Goal: Find specific page/section: Find specific page/section

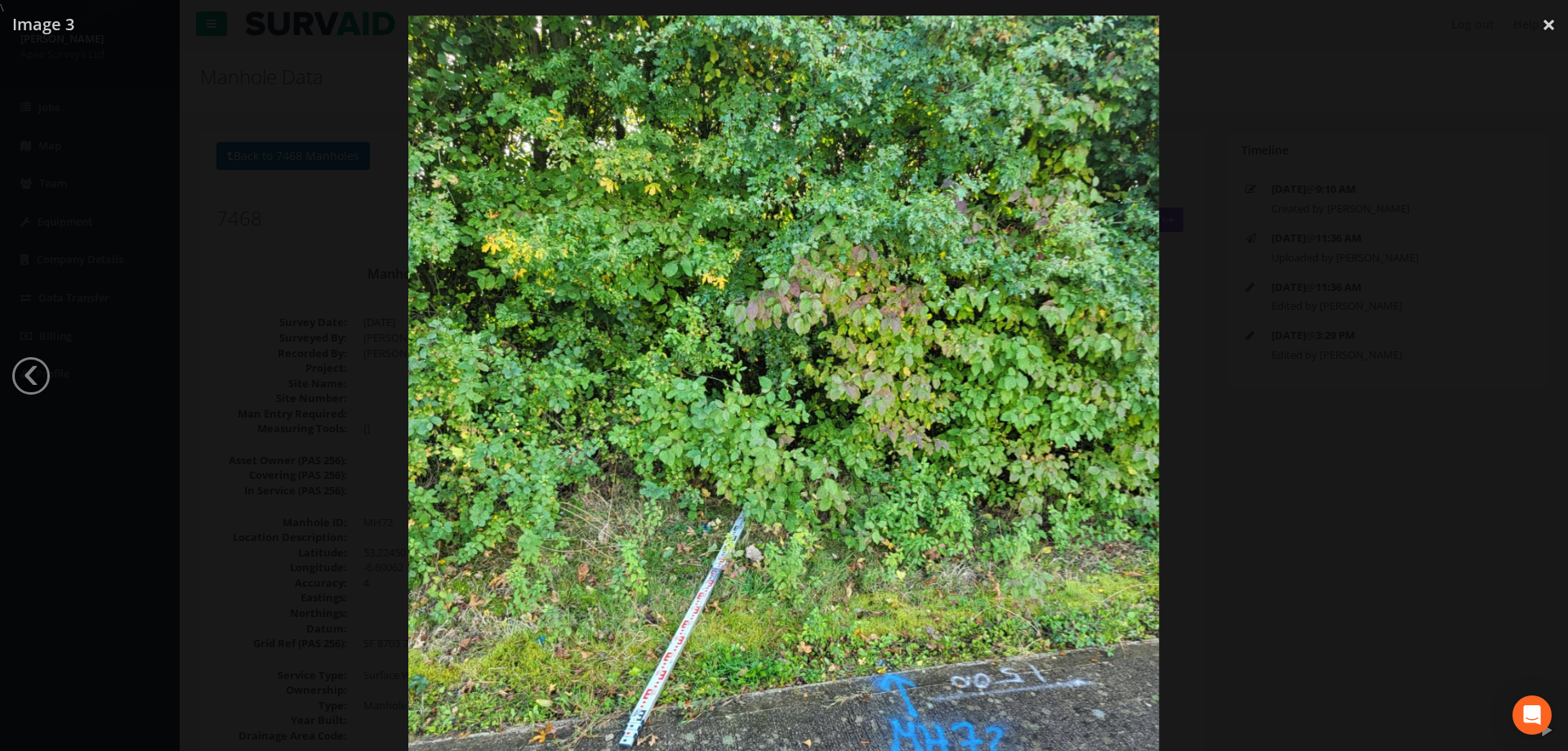
click at [1219, 304] on div at bounding box center [784, 390] width 1568 height 751
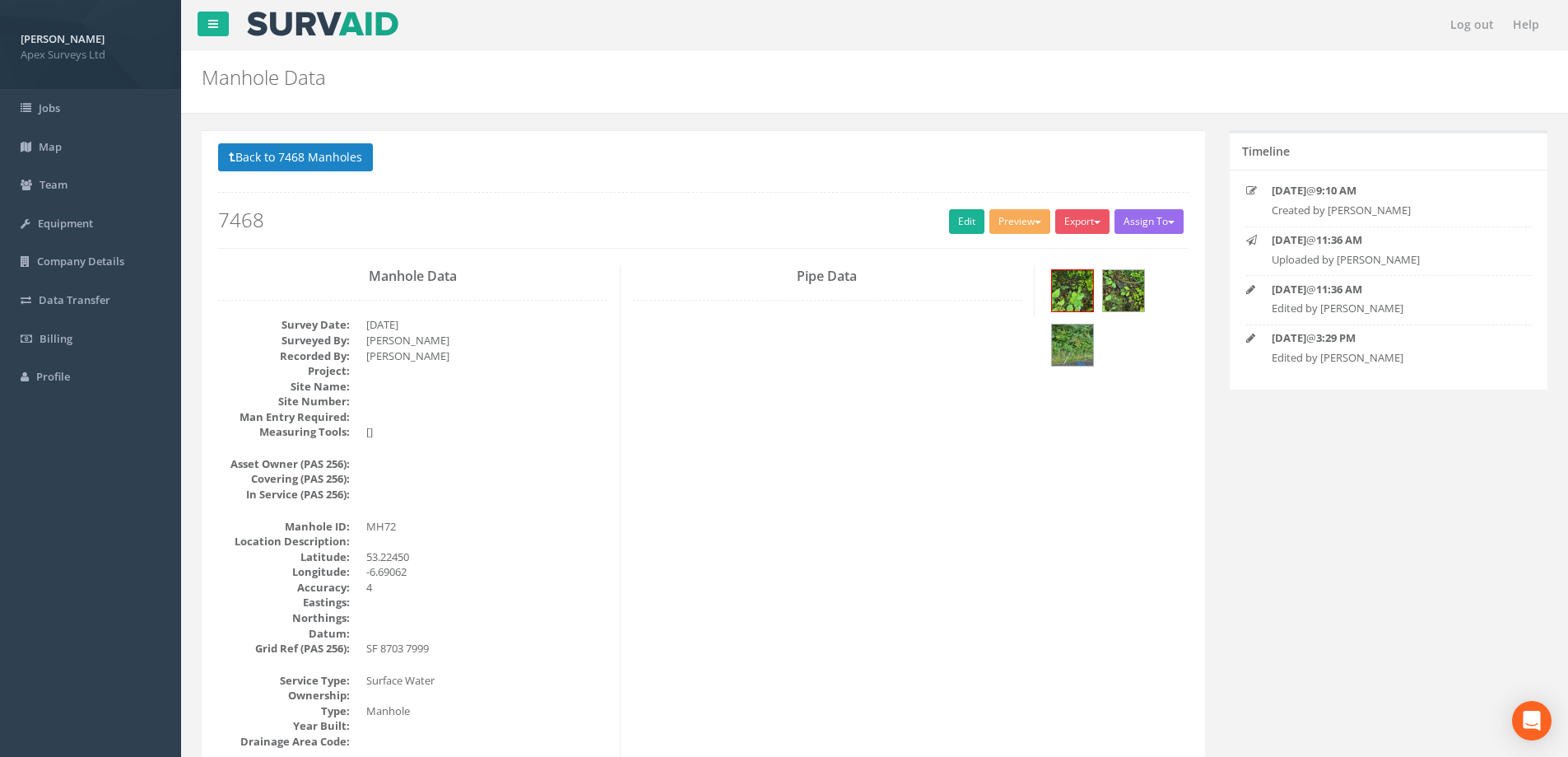
click at [304, 162] on button "Back to 7468 Manholes" at bounding box center [295, 157] width 155 height 28
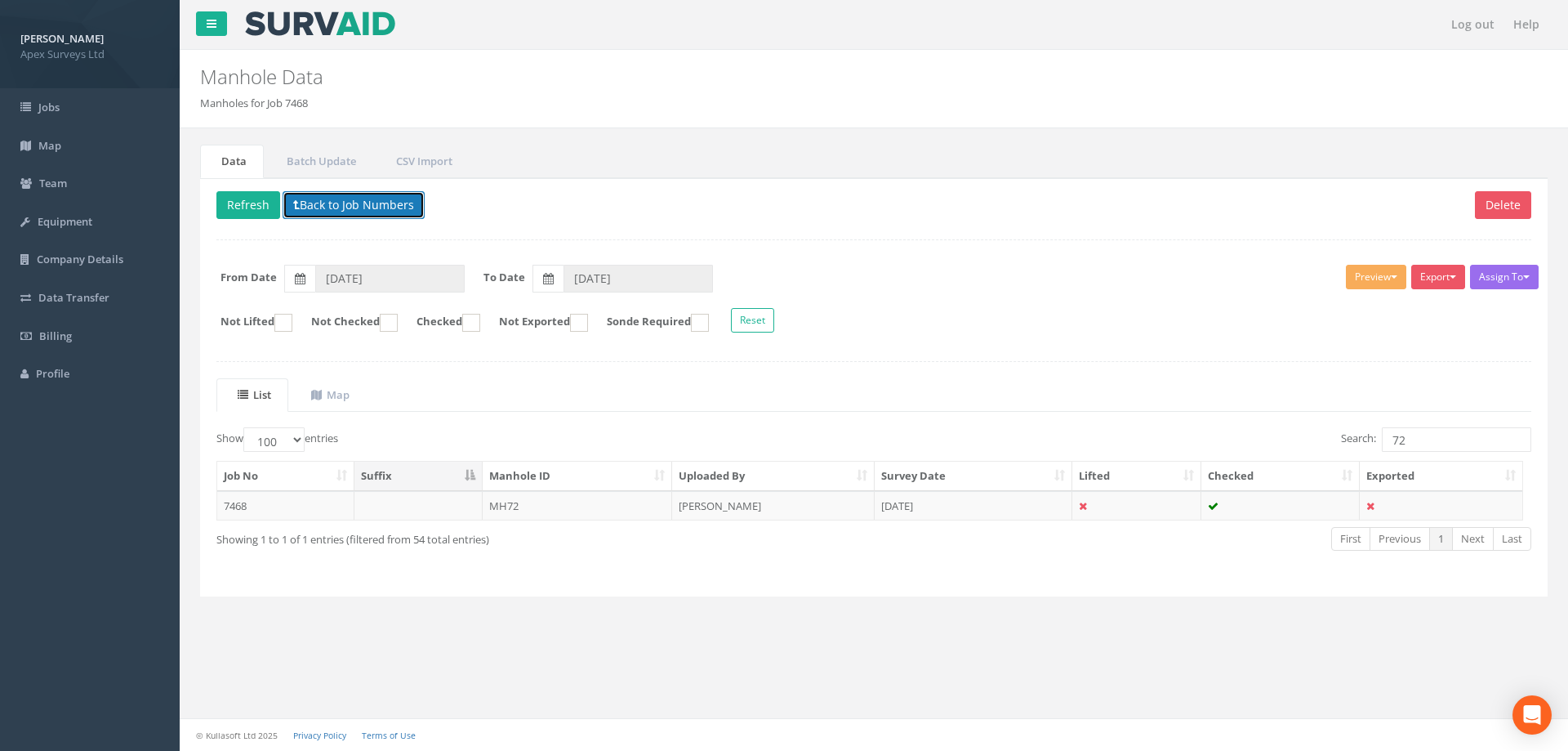
click at [349, 205] on button "Back to Job Numbers" at bounding box center [354, 205] width 142 height 28
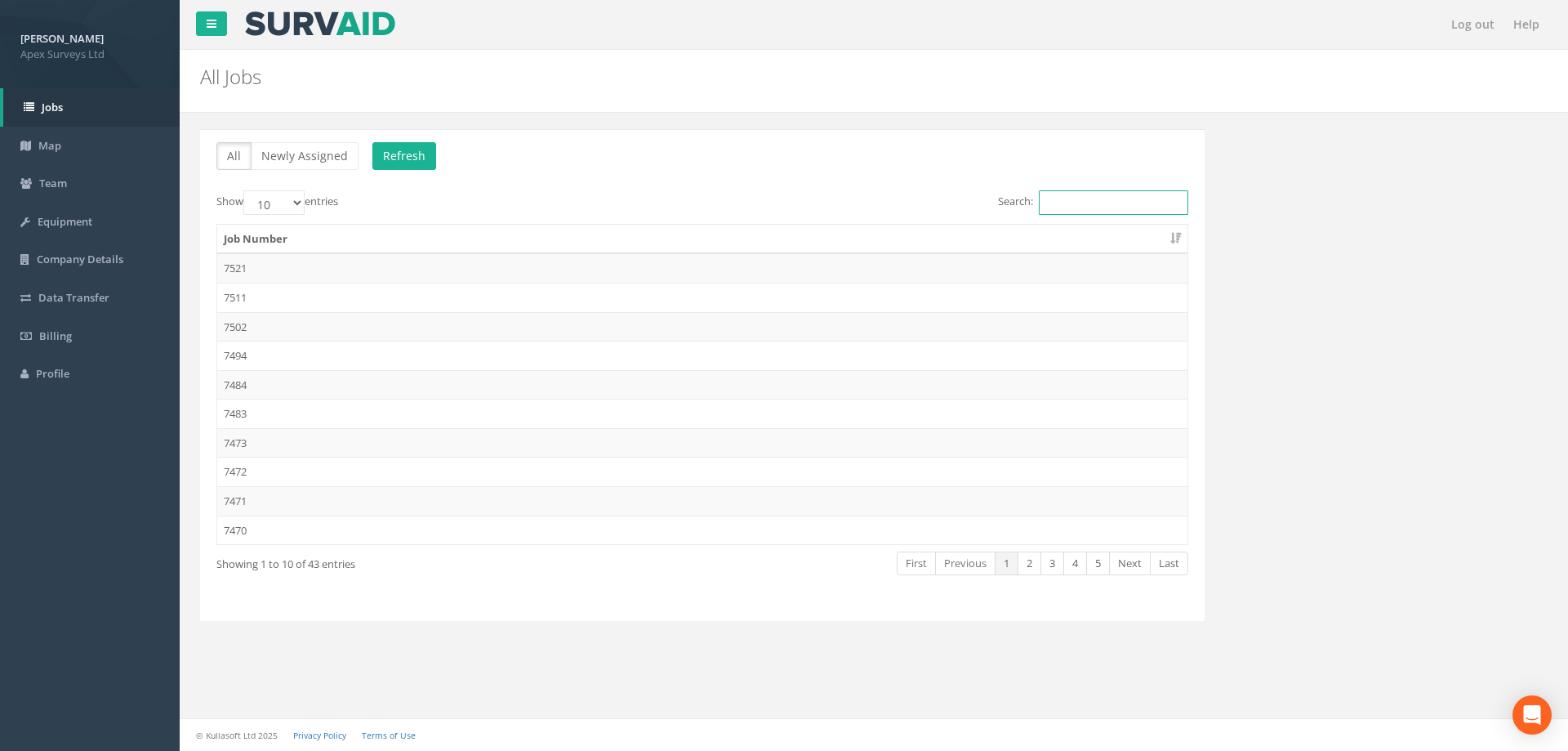
click at [1070, 205] on input "Search:" at bounding box center [1113, 202] width 149 height 25
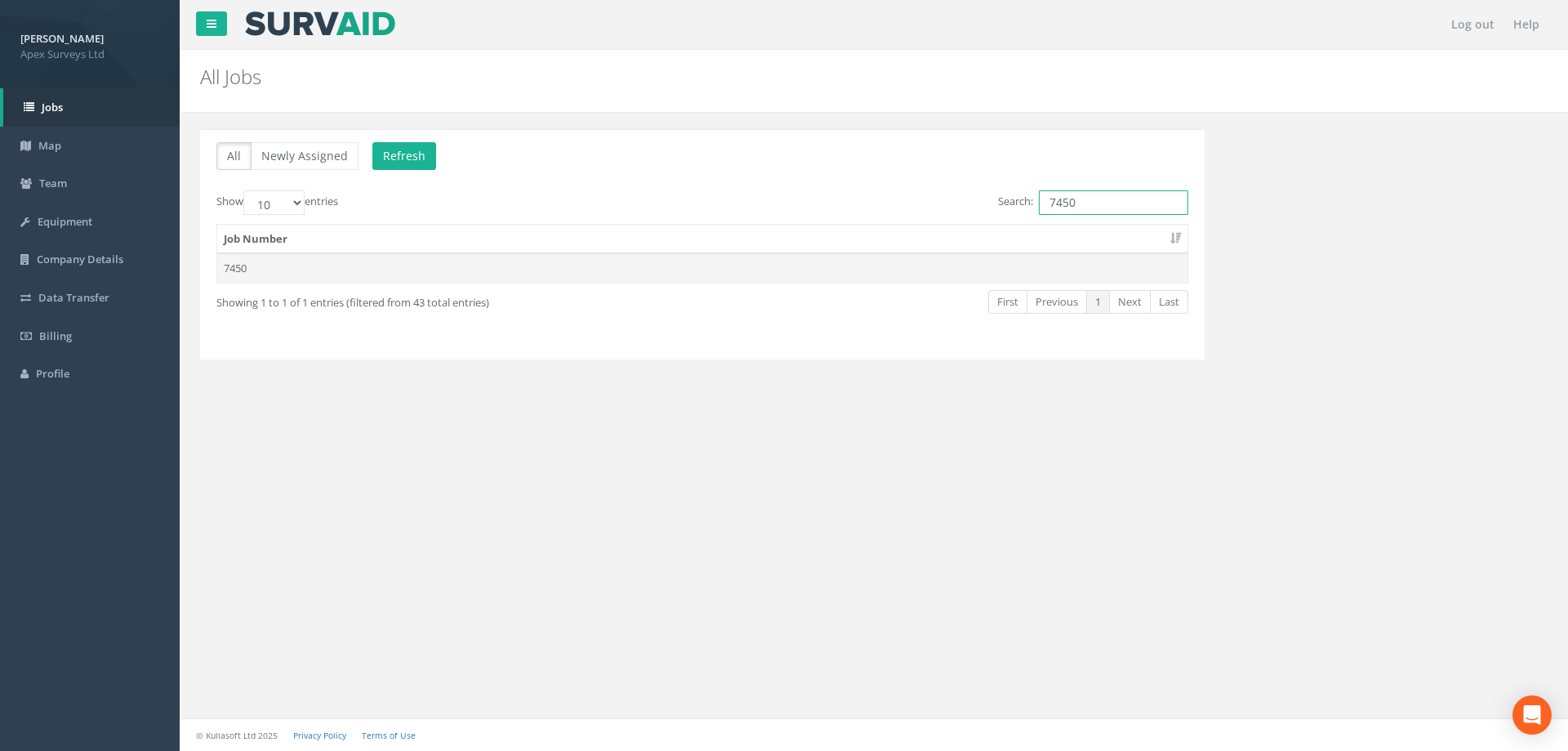
type input "7450"
click at [240, 262] on td "7450" at bounding box center [702, 268] width 970 height 30
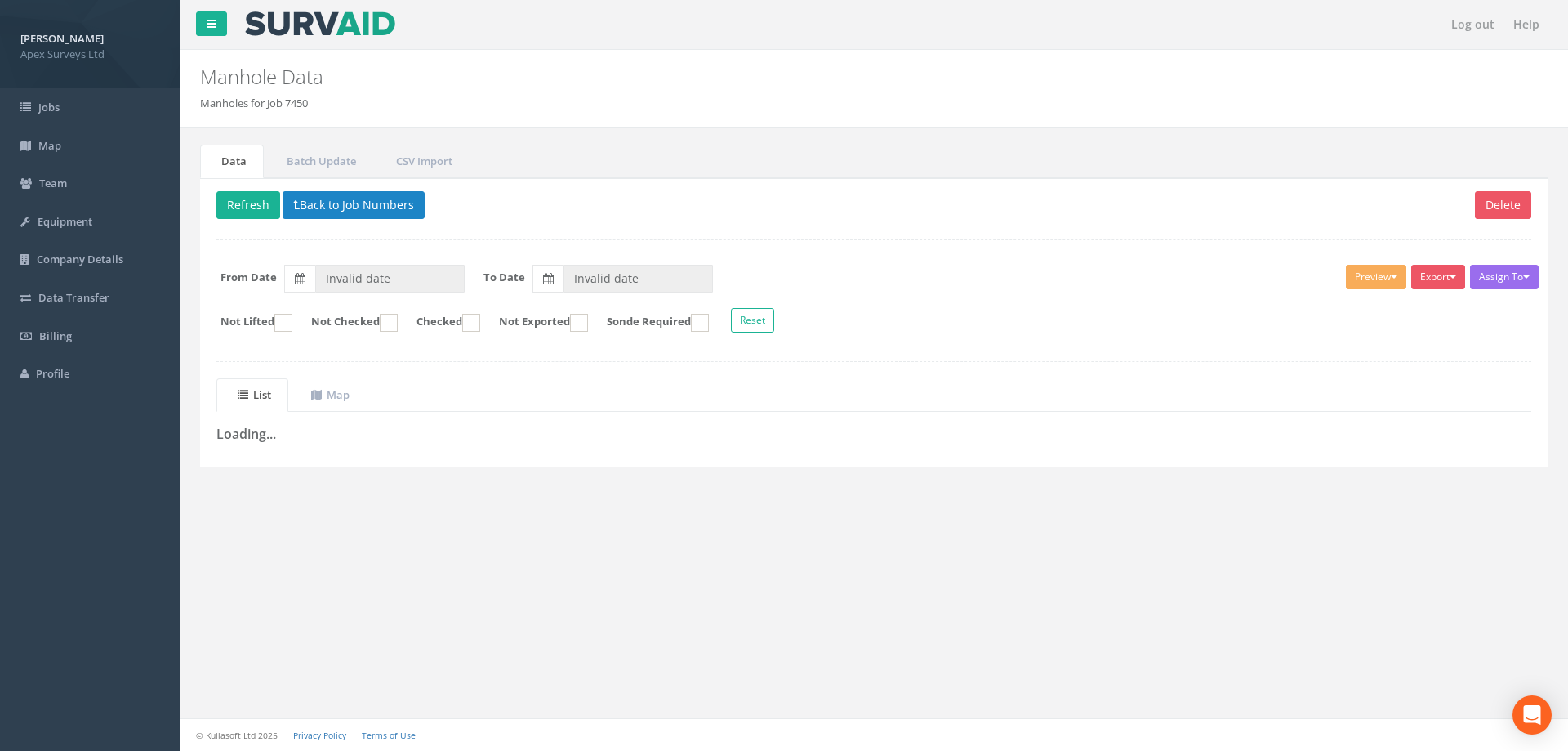
type input "[DATE]"
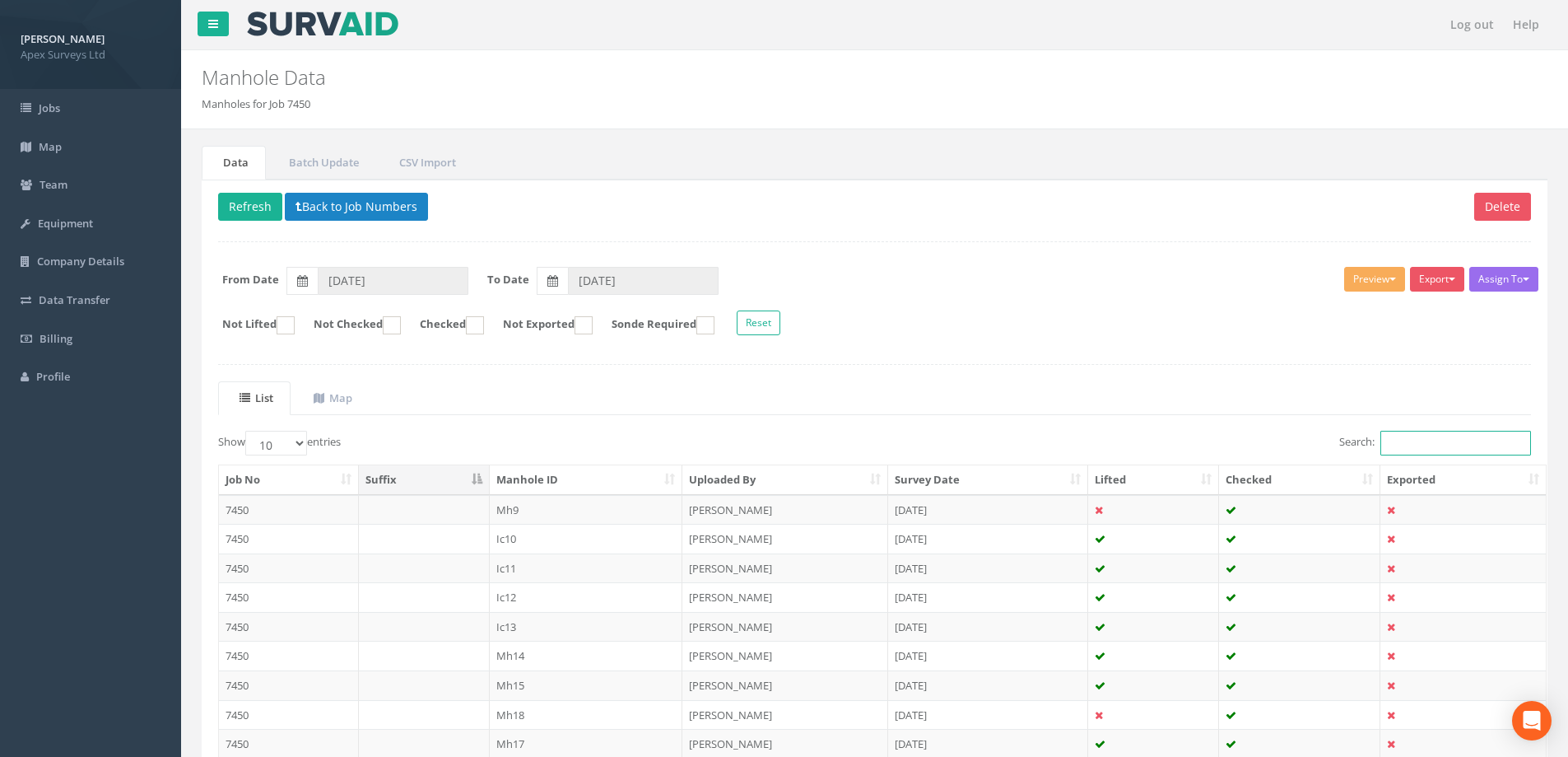
click at [1406, 437] on input "Search:" at bounding box center [1456, 443] width 150 height 25
type input "43"
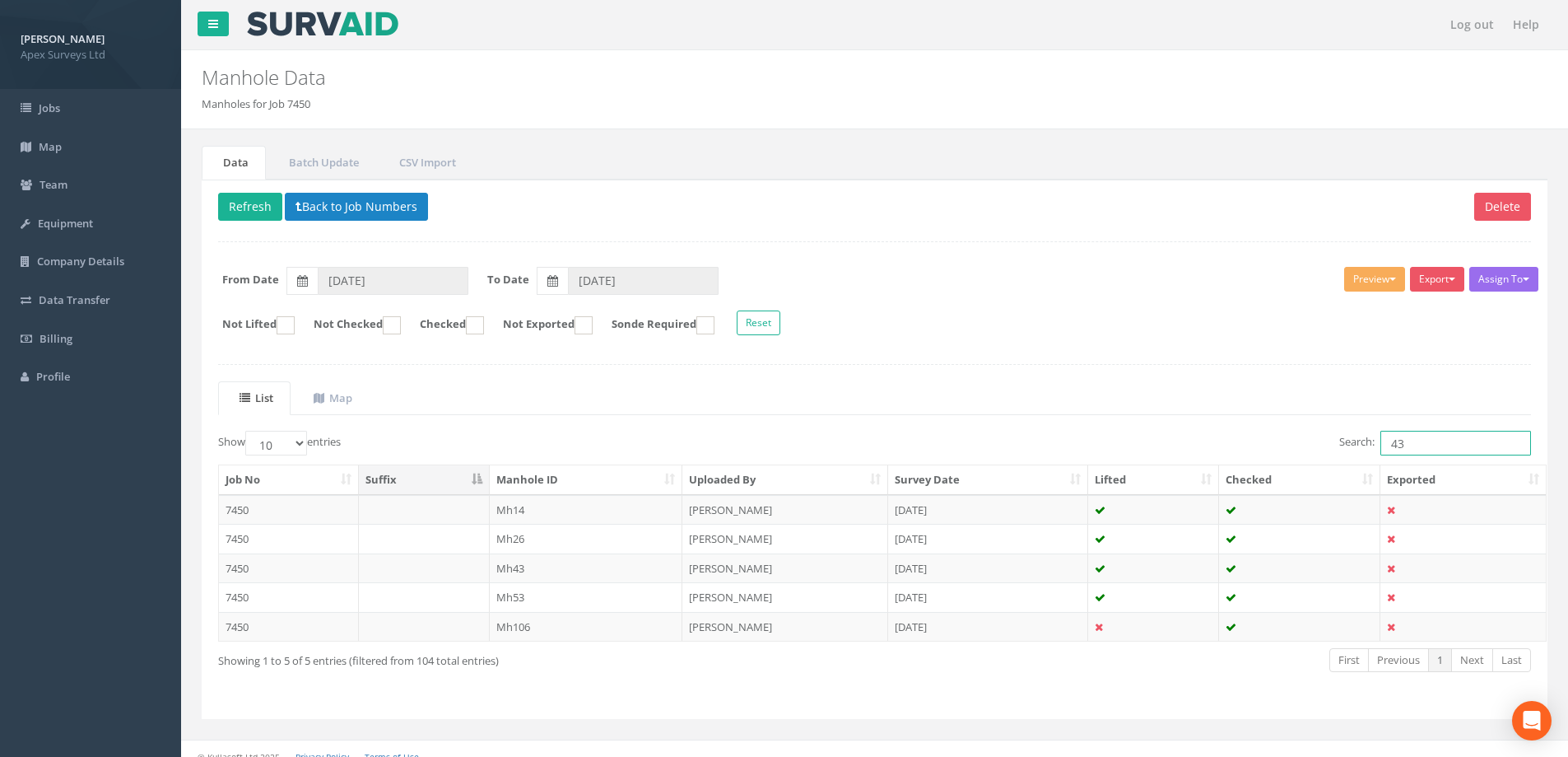
drag, startPoint x: 1406, startPoint y: 440, endPoint x: 1375, endPoint y: 445, distance: 31.4
click at [1376, 445] on label "Search: 43" at bounding box center [1435, 443] width 192 height 25
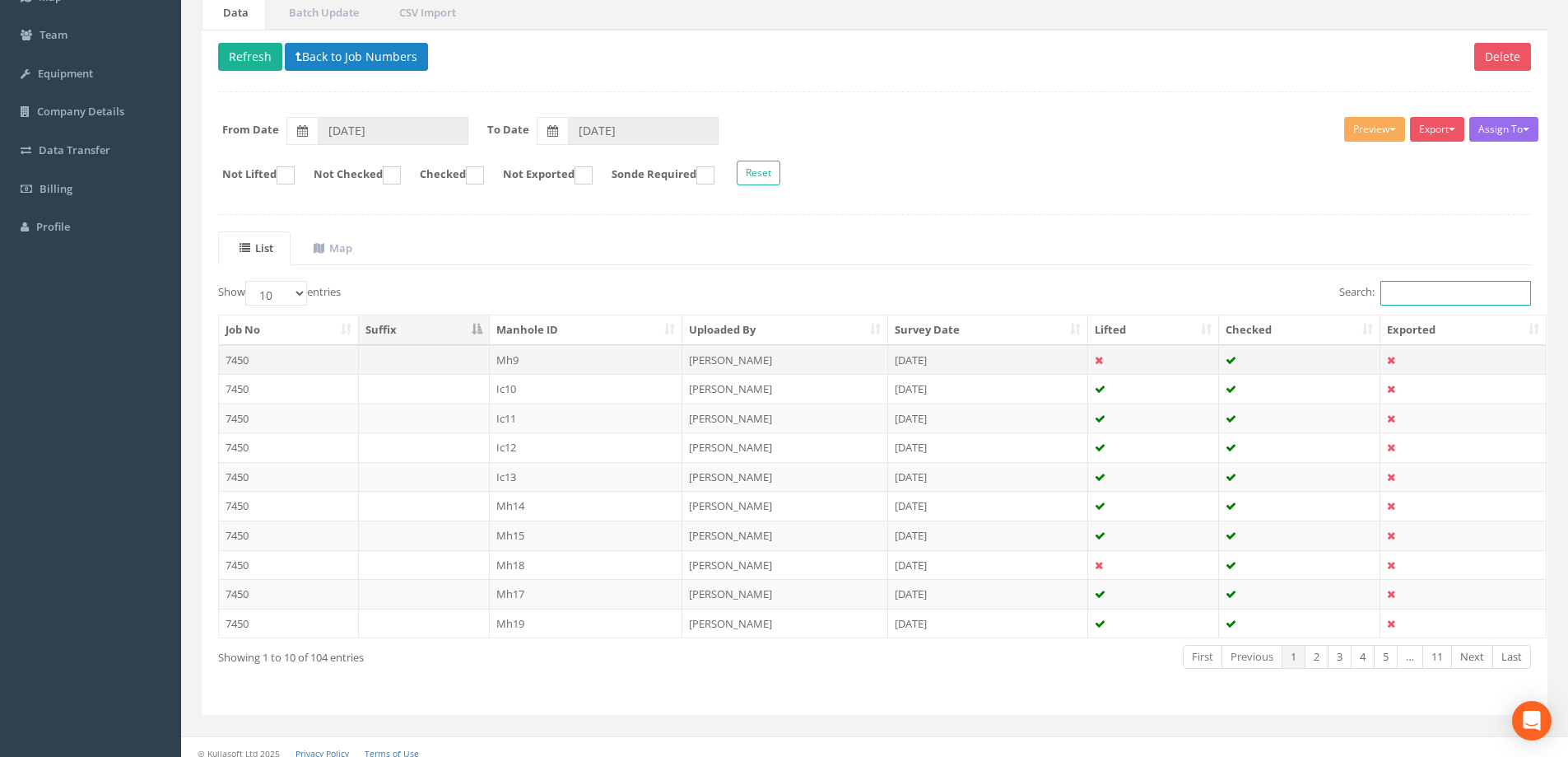
scroll to position [162, 0]
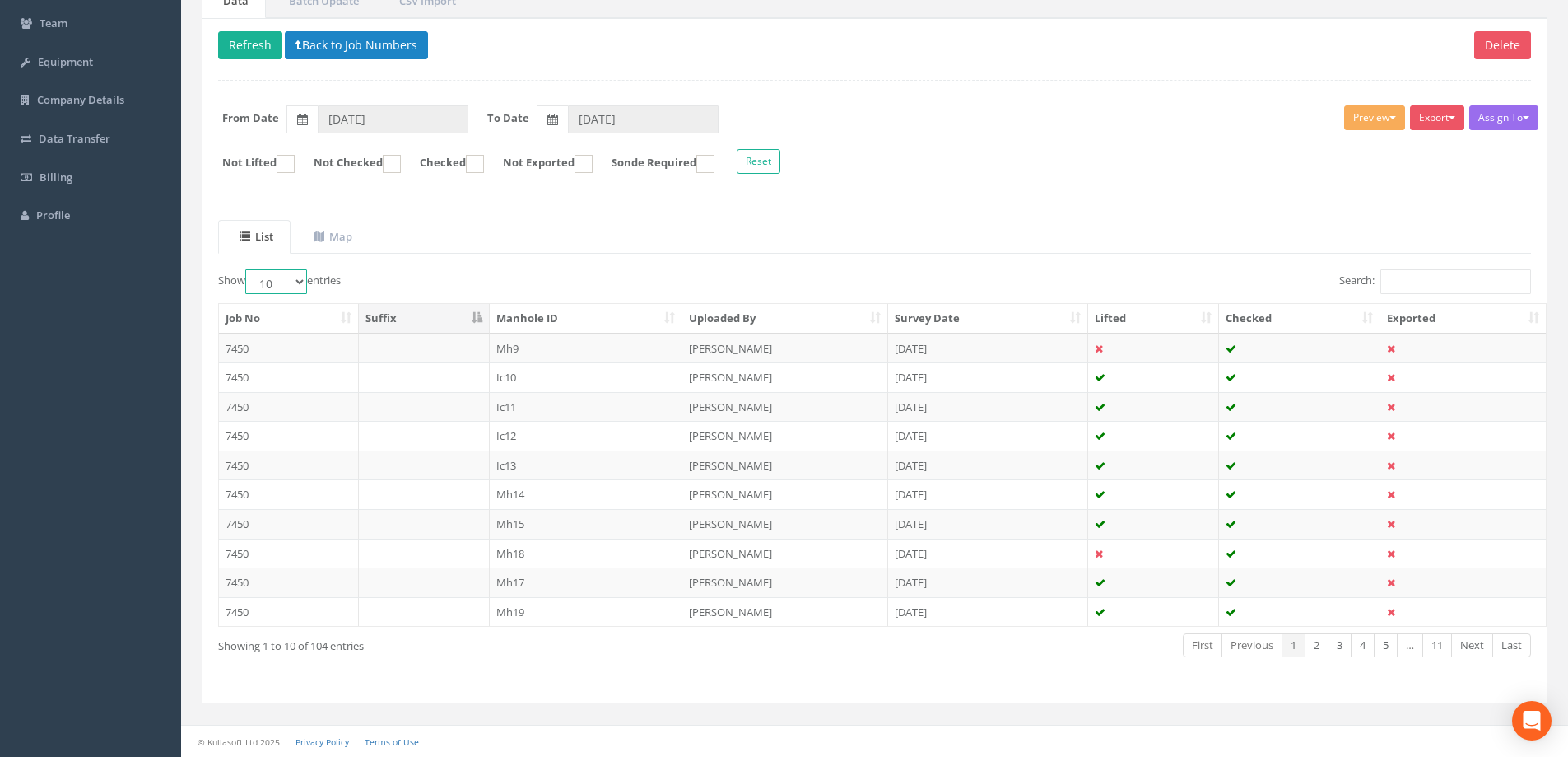
click at [305, 279] on select "10 25 50 100" at bounding box center [276, 281] width 62 height 25
select select "100"
click at [248, 269] on select "10 25 50 100" at bounding box center [276, 281] width 62 height 25
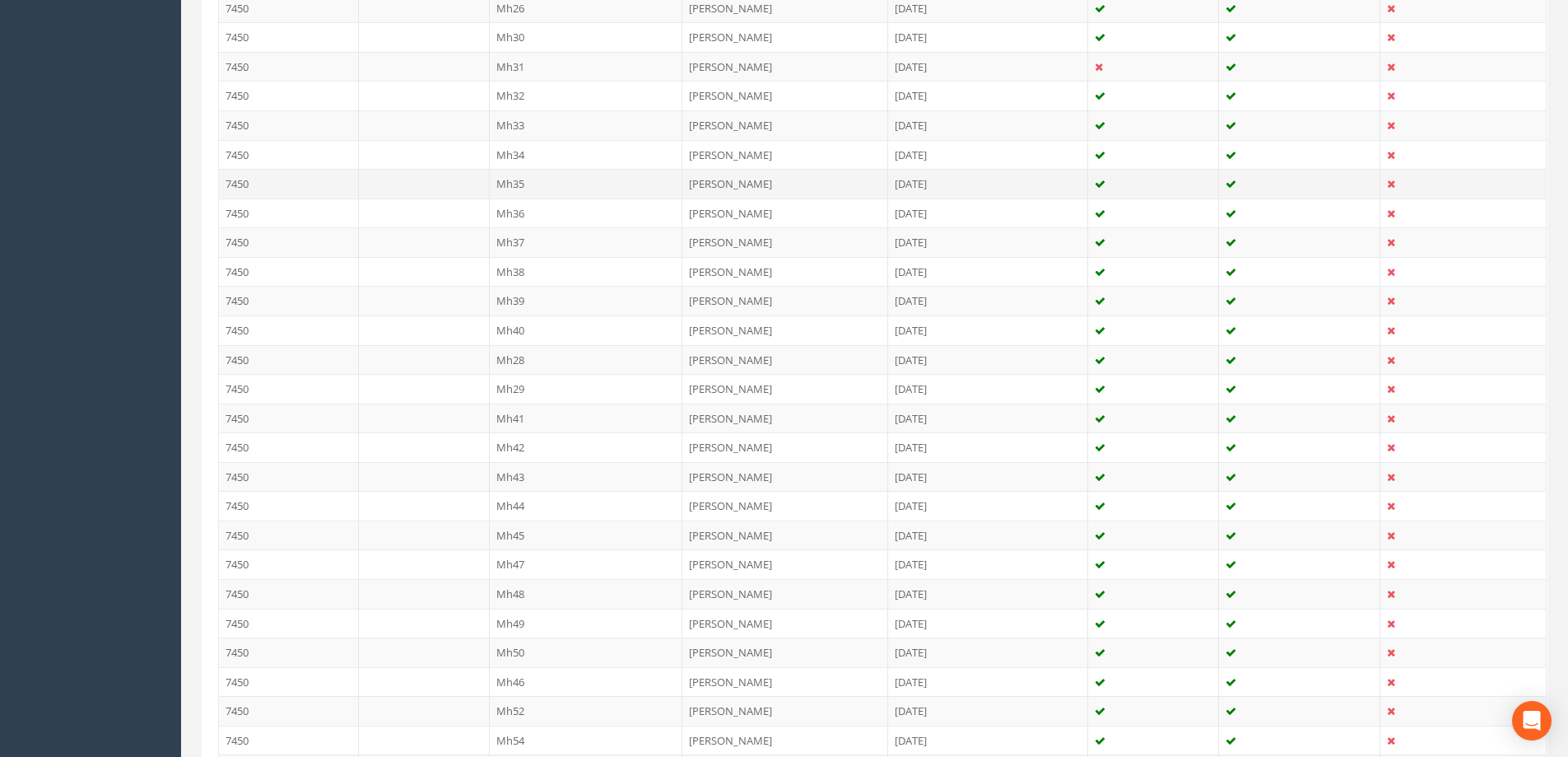
scroll to position [1067, 0]
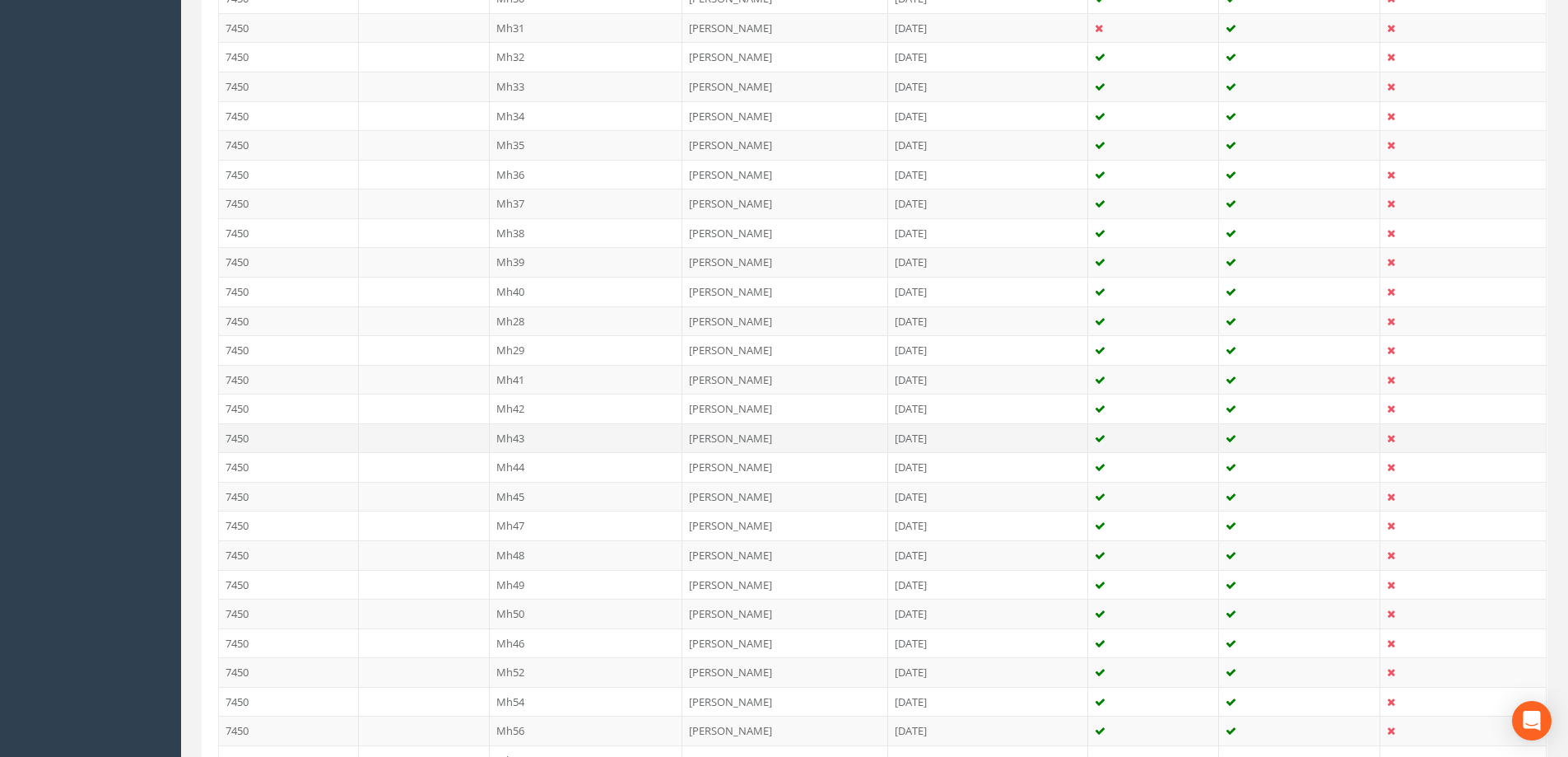
click at [517, 440] on td "Mh43" at bounding box center [587, 438] width 193 height 30
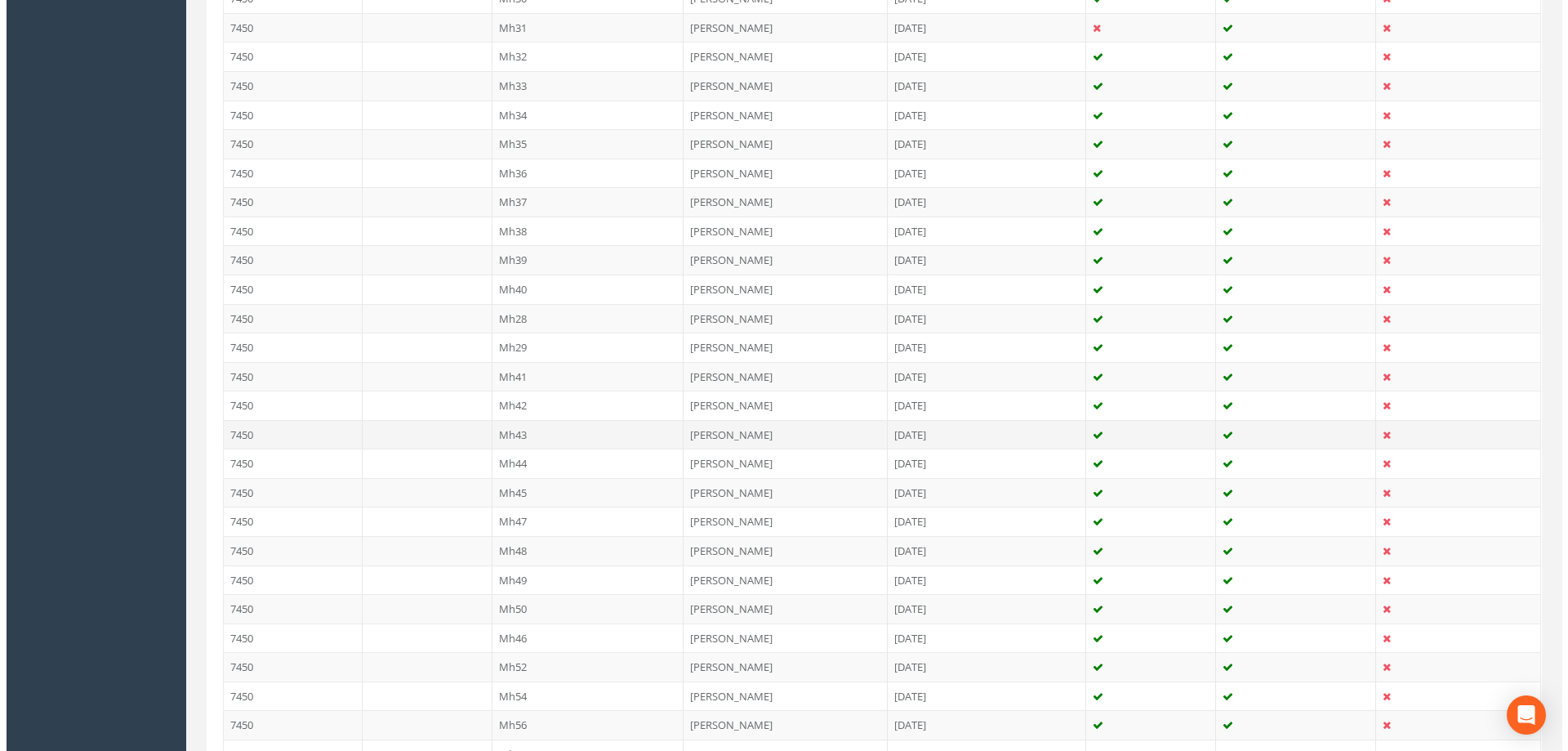
scroll to position [0, 0]
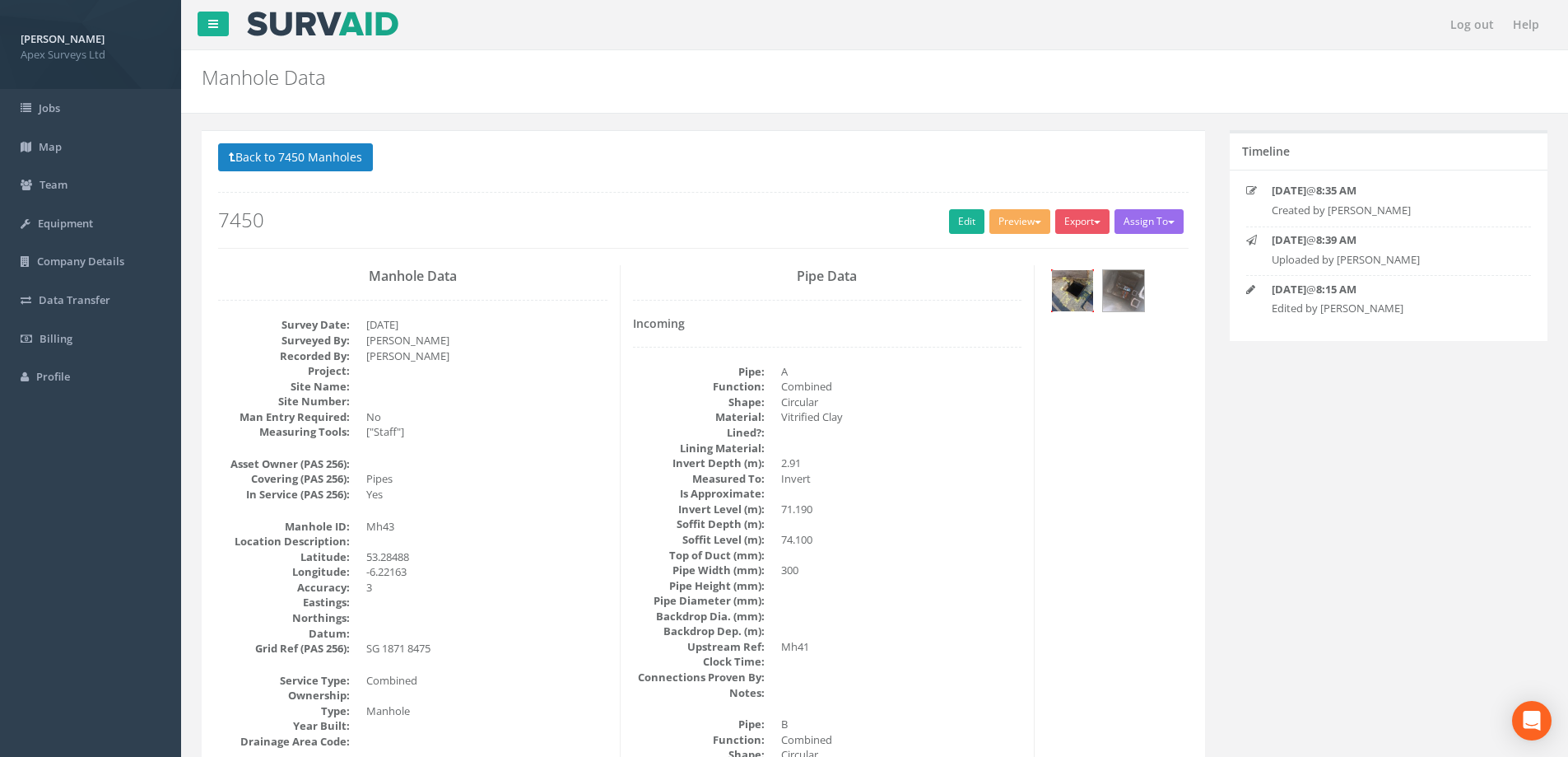
click at [1078, 295] on img at bounding box center [1073, 291] width 41 height 41
